Goal: Task Accomplishment & Management: Complete application form

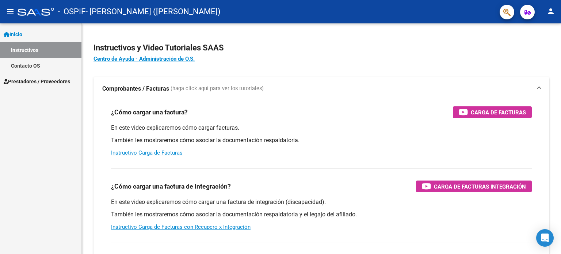
click at [64, 81] on span "Prestadores / Proveedores" at bounding box center [37, 81] width 66 height 8
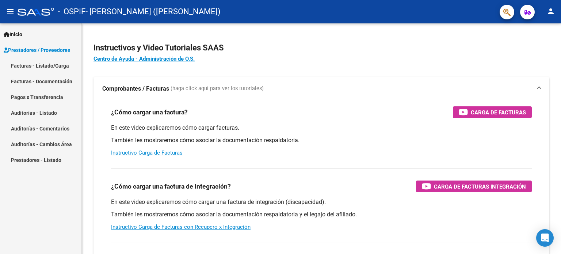
click at [42, 65] on link "Facturas - Listado/Carga" at bounding box center [40, 66] width 81 height 16
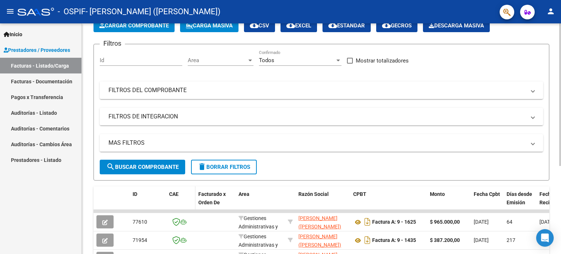
scroll to position [73, 0]
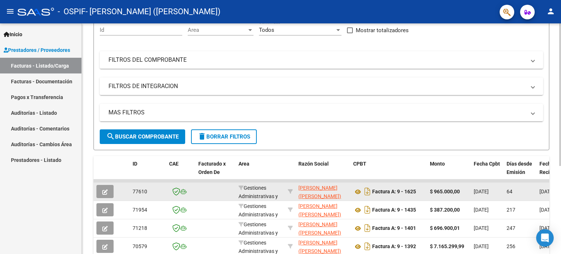
click at [110, 192] on button "button" at bounding box center [104, 191] width 17 height 13
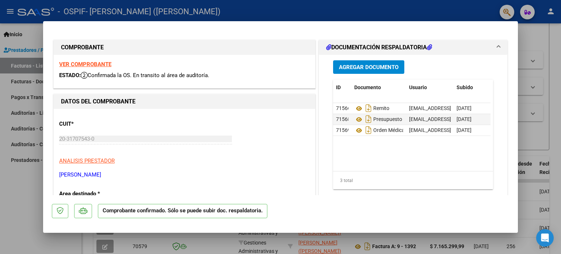
click at [31, 32] on div at bounding box center [280, 127] width 561 height 254
type input "$ 0,00"
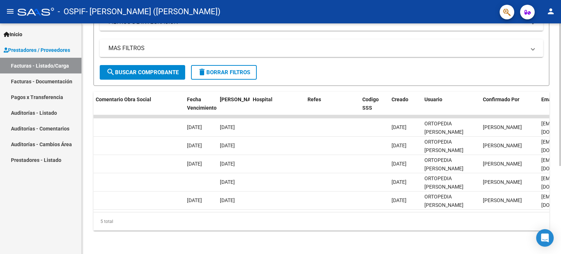
scroll to position [0, 1317]
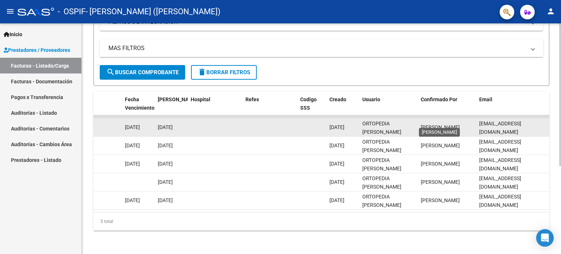
click at [442, 124] on span "[PERSON_NAME]" at bounding box center [440, 127] width 39 height 6
